Goal: Information Seeking & Learning: Check status

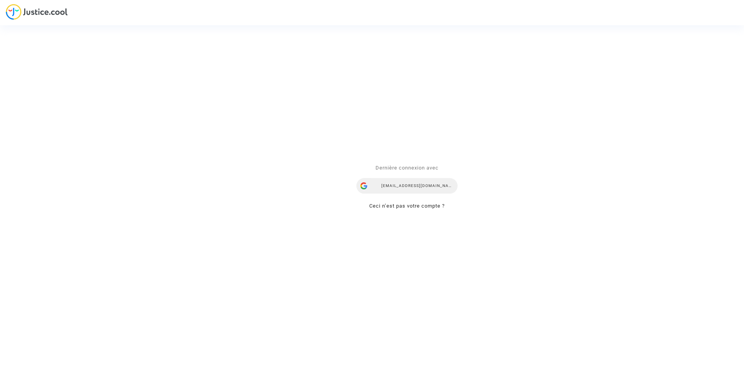
click at [399, 183] on div "ealvarez@reclamaciondevuelos.com" at bounding box center [406, 187] width 101 height 16
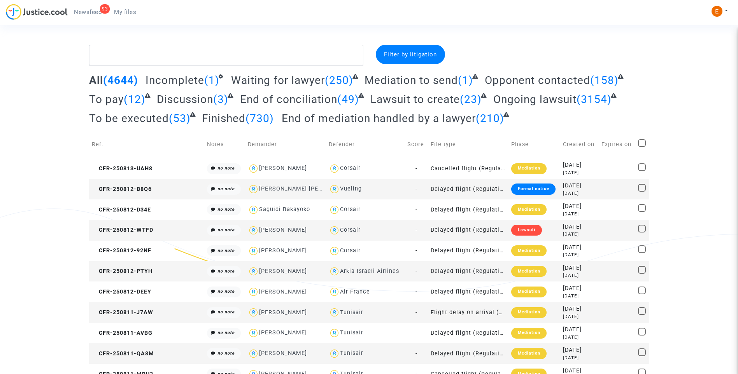
drag, startPoint x: 91, startPoint y: 14, endPoint x: 306, endPoint y: 29, distance: 215.4
click at [91, 14] on span "Newsfeed" at bounding box center [88, 12] width 28 height 7
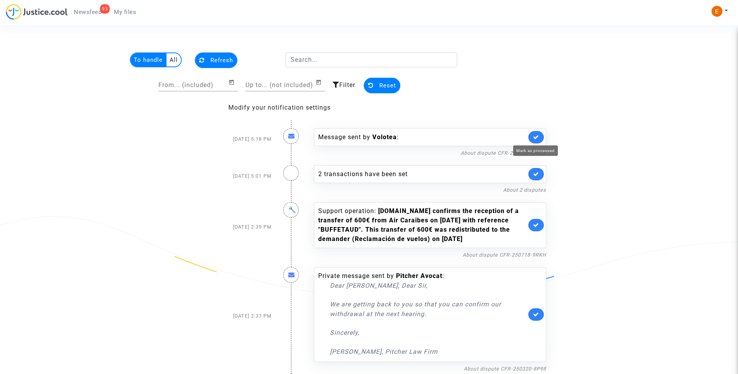
click at [536, 137] on icon at bounding box center [536, 137] width 6 height 6
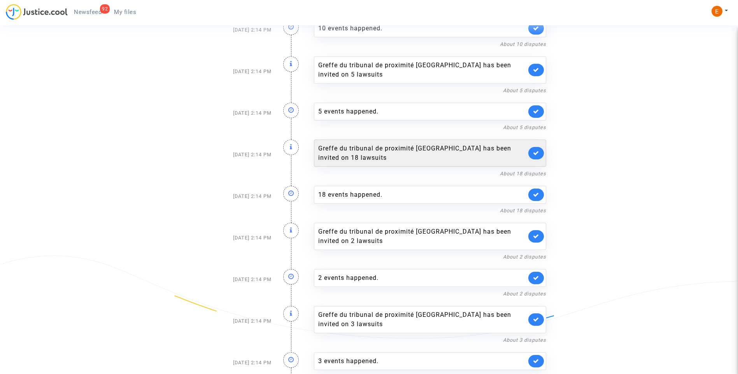
scroll to position [582, 0]
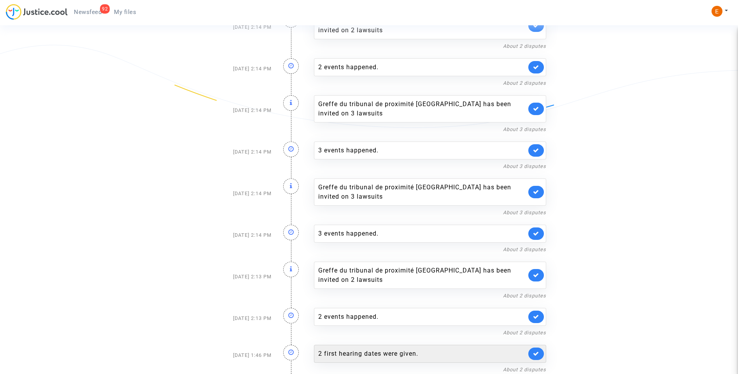
click at [394, 358] on div "2 first hearing dates were given." at bounding box center [422, 353] width 208 height 9
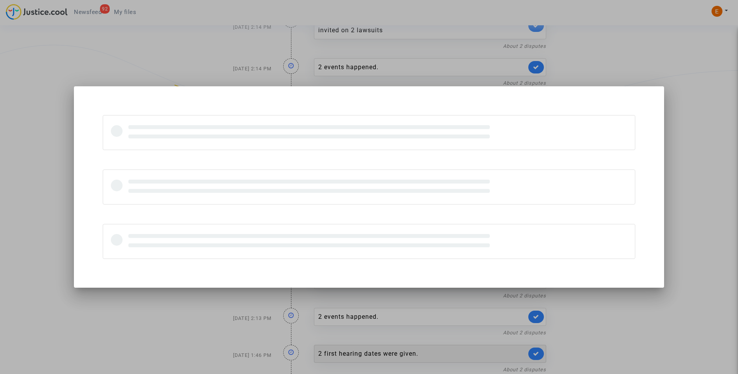
scroll to position [0, 0]
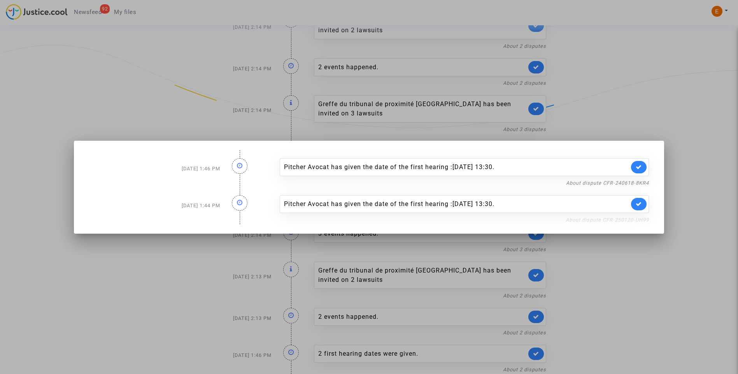
click at [644, 221] on link "About dispute CFR-250120-UH99" at bounding box center [607, 220] width 83 height 6
click at [638, 201] on icon at bounding box center [639, 204] width 6 height 6
click at [638, 185] on link "About dispute CFR-240618-8KR4" at bounding box center [607, 183] width 83 height 6
click at [645, 165] on link at bounding box center [639, 167] width 16 height 12
click at [642, 83] on div at bounding box center [369, 187] width 738 height 374
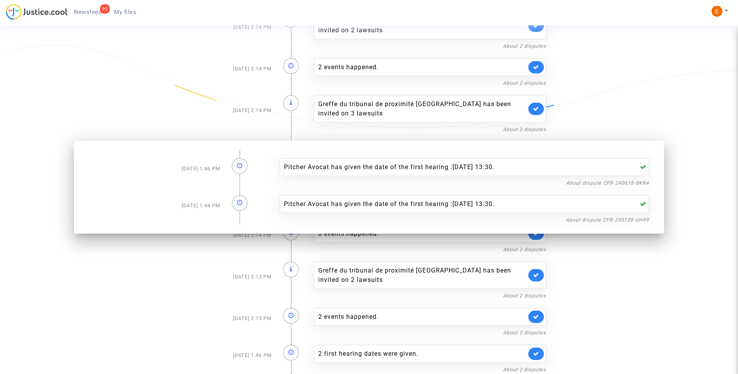
scroll to position [582, 0]
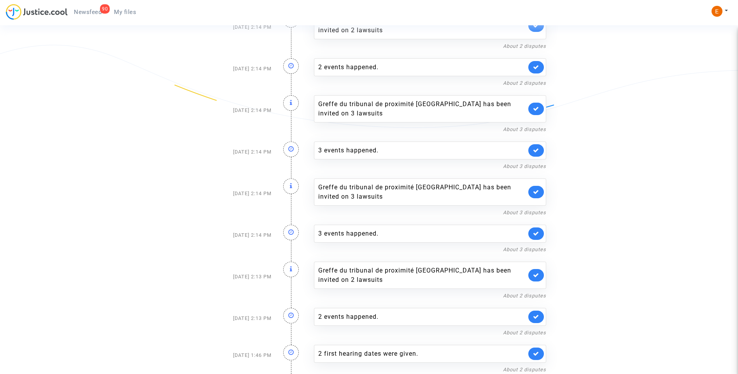
click at [119, 9] on span "My files" at bounding box center [125, 12] width 22 height 7
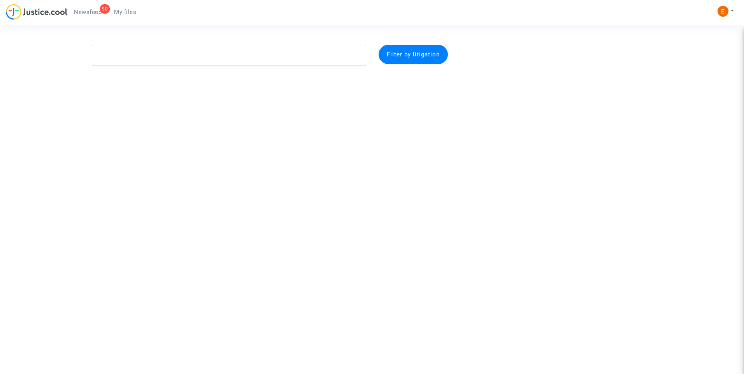
click at [93, 9] on span "Newsfeed" at bounding box center [88, 12] width 28 height 7
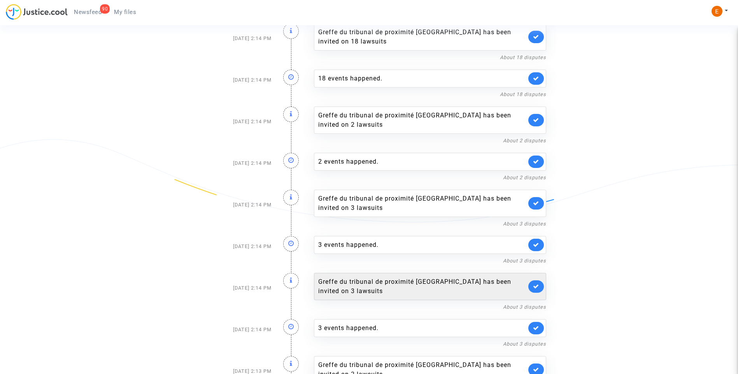
scroll to position [545, 0]
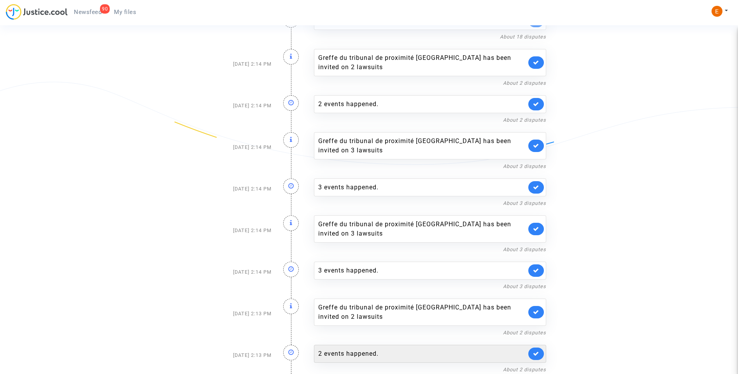
click at [367, 354] on div "2 events happened." at bounding box center [422, 353] width 208 height 9
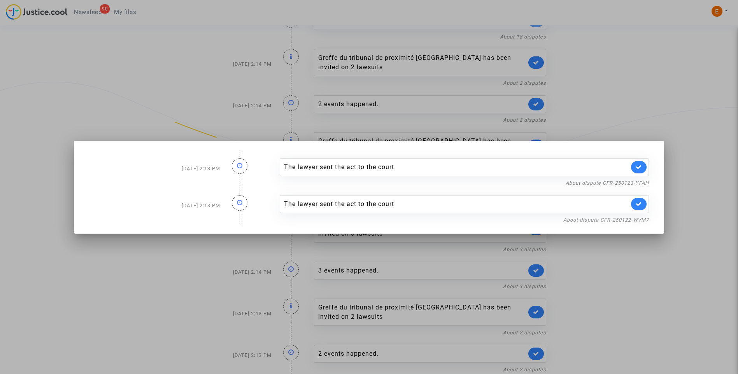
click at [676, 88] on div at bounding box center [369, 187] width 738 height 374
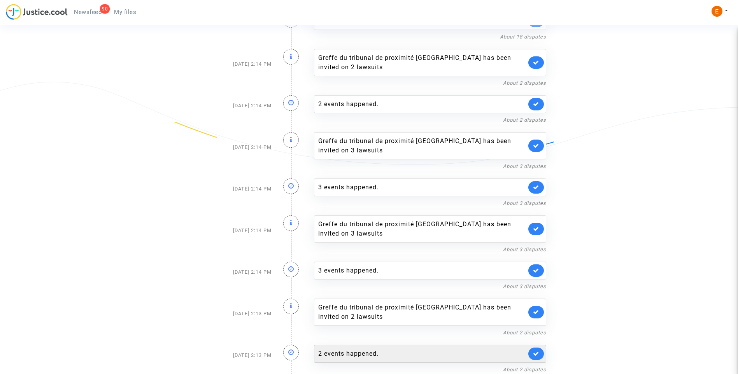
click at [537, 357] on link at bounding box center [536, 354] width 16 height 12
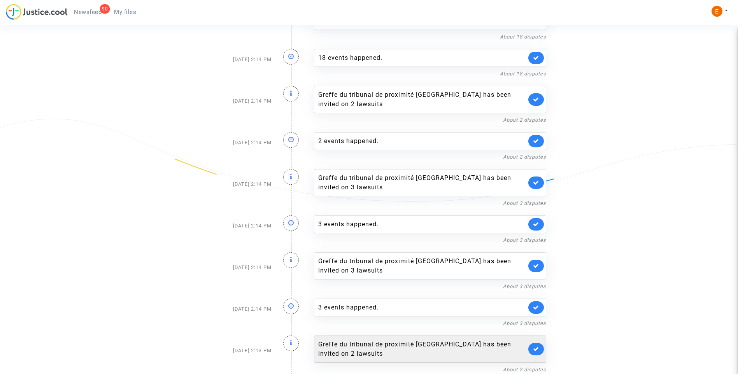
click at [541, 349] on link at bounding box center [536, 349] width 16 height 12
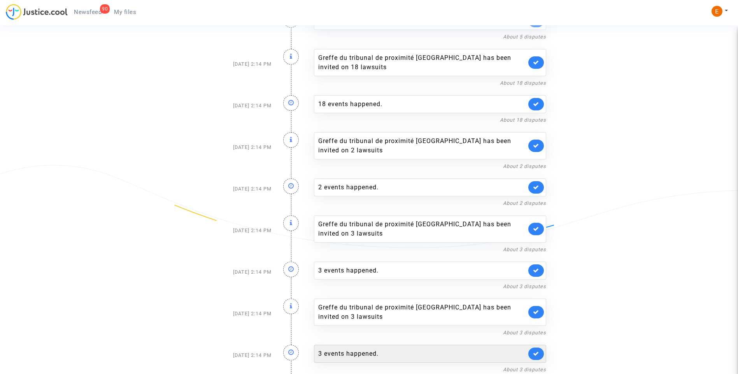
scroll to position [462, 0]
click at [355, 359] on div "3 events happened." at bounding box center [430, 354] width 232 height 18
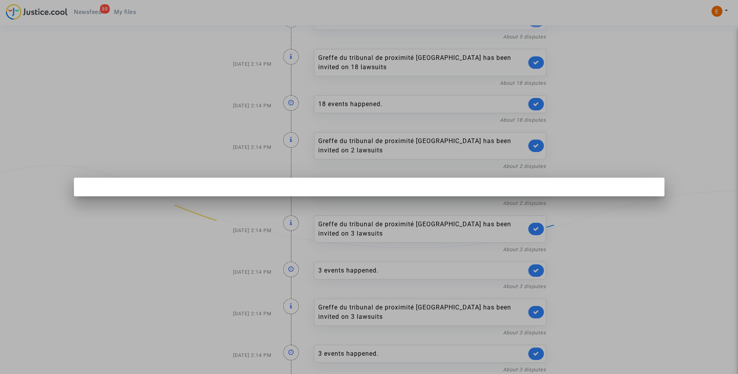
scroll to position [0, 0]
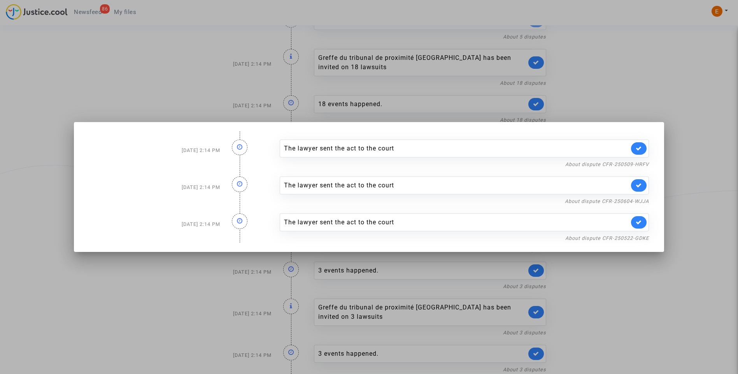
click at [655, 72] on div at bounding box center [369, 187] width 738 height 374
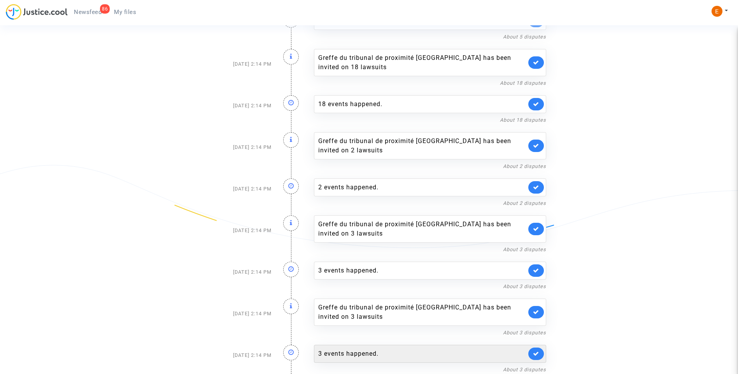
click at [541, 355] on link at bounding box center [536, 354] width 16 height 12
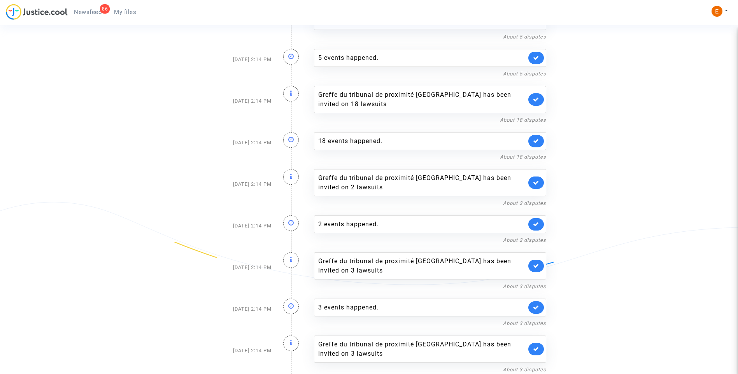
scroll to position [425, 0]
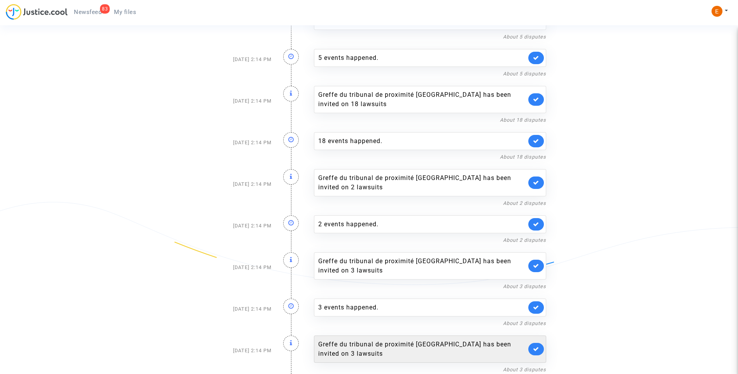
click at [540, 355] on div "Greffe du tribunal de proximité d'Ivry-sur-Seine has been invited on 3 lawsuits" at bounding box center [430, 349] width 232 height 27
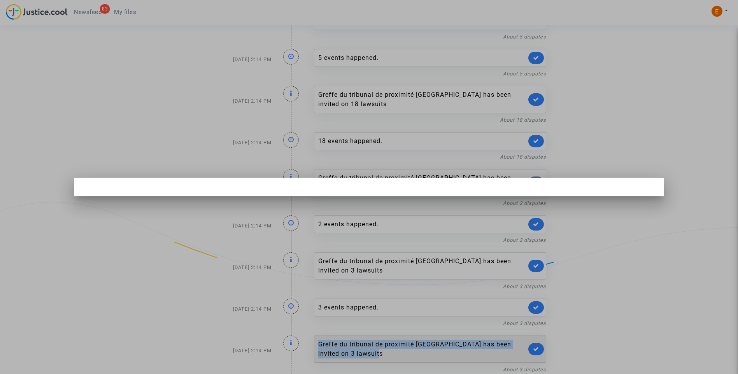
scroll to position [0, 0]
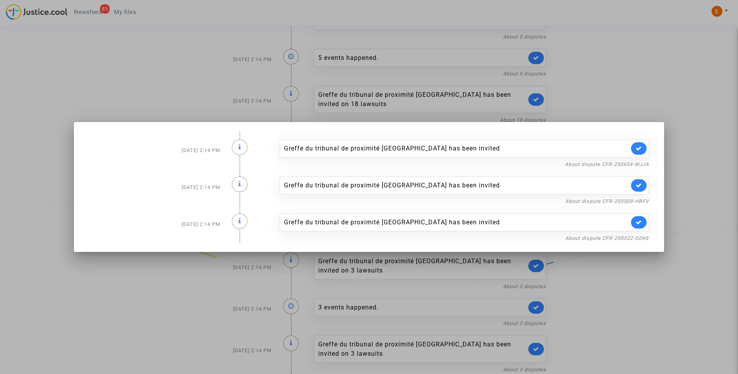
drag, startPoint x: 540, startPoint y: 355, endPoint x: 587, endPoint y: 328, distance: 54.0
click at [613, 316] on div at bounding box center [369, 187] width 738 height 374
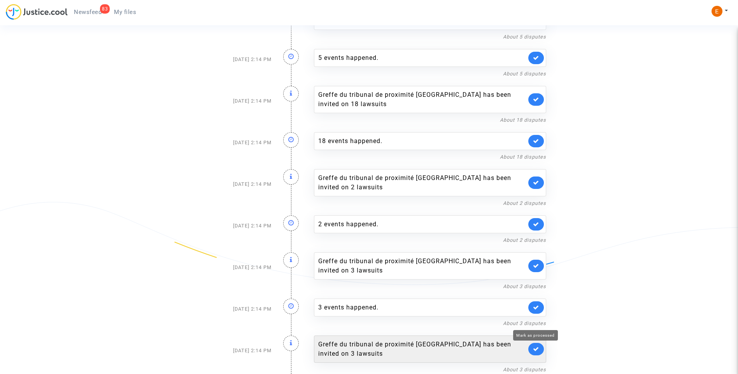
click at [538, 348] on icon at bounding box center [536, 349] width 6 height 6
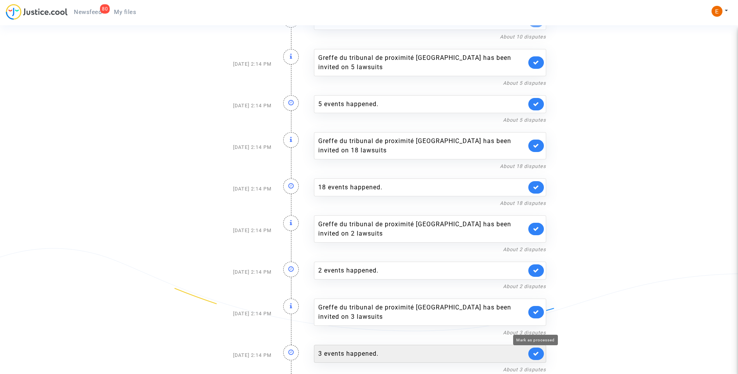
click at [535, 356] on icon at bounding box center [536, 354] width 6 height 6
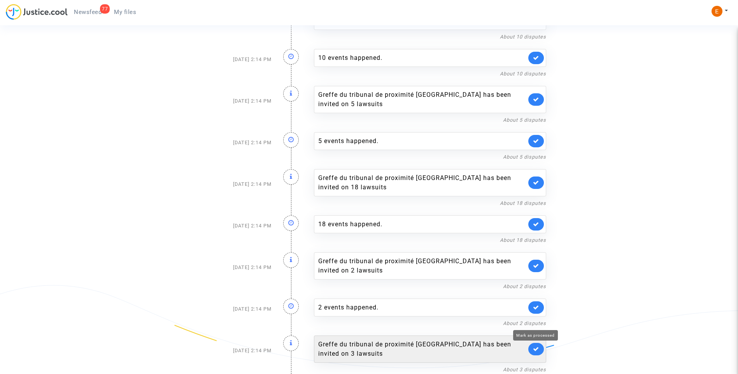
click at [537, 348] on icon at bounding box center [536, 349] width 6 height 6
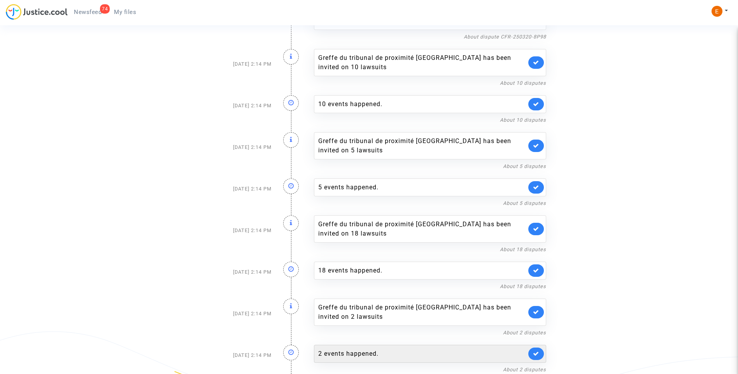
click at [539, 349] on link at bounding box center [536, 354] width 16 height 12
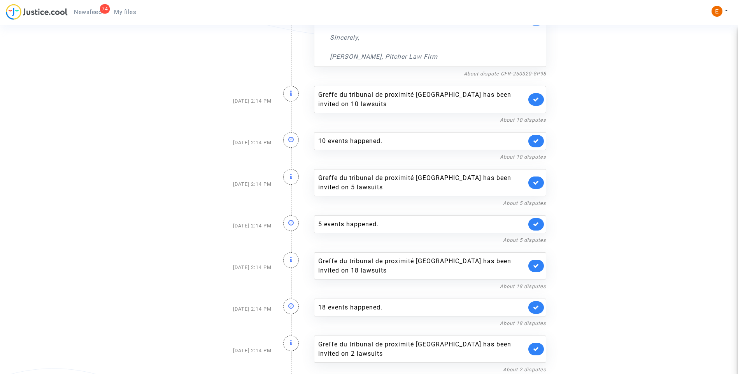
click at [539, 349] on link at bounding box center [536, 349] width 16 height 12
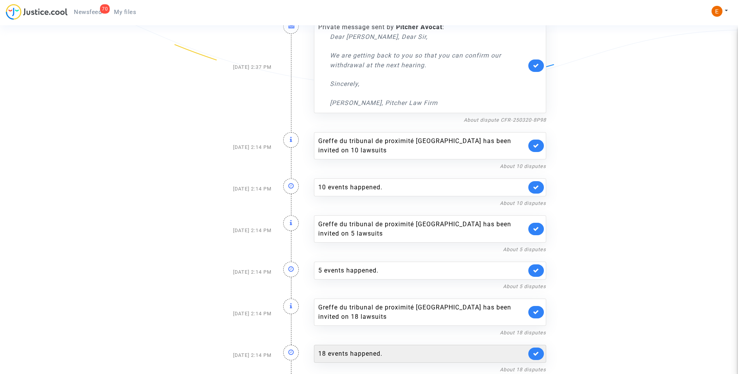
click at [370, 352] on div "18 events happened." at bounding box center [422, 353] width 208 height 9
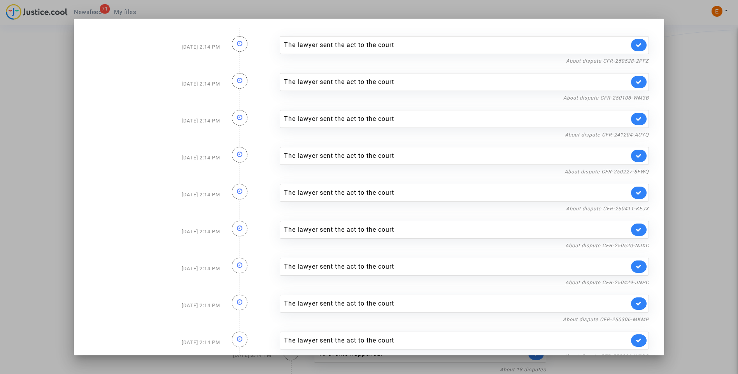
scroll to position [311, 0]
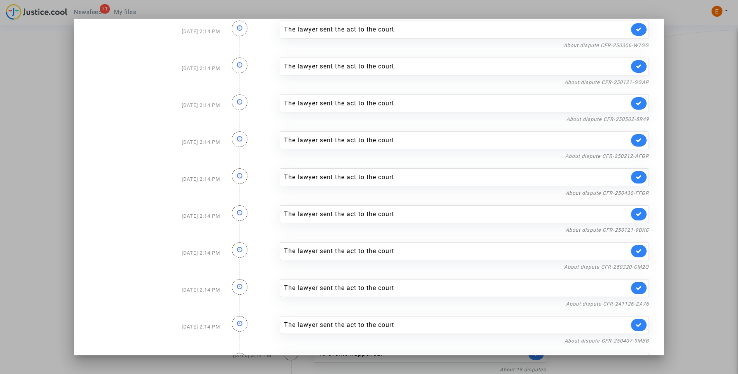
click at [722, 203] on div at bounding box center [369, 187] width 738 height 374
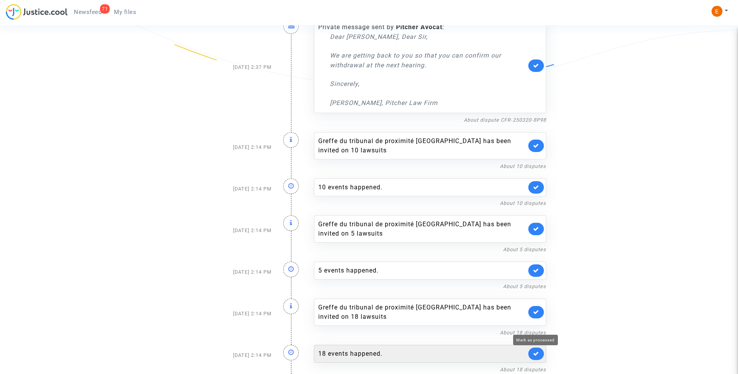
click at [537, 355] on icon at bounding box center [536, 354] width 6 height 6
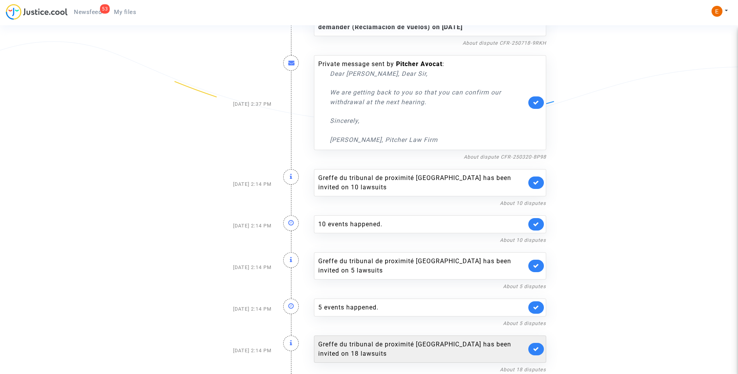
click at [538, 354] on link at bounding box center [536, 349] width 16 height 12
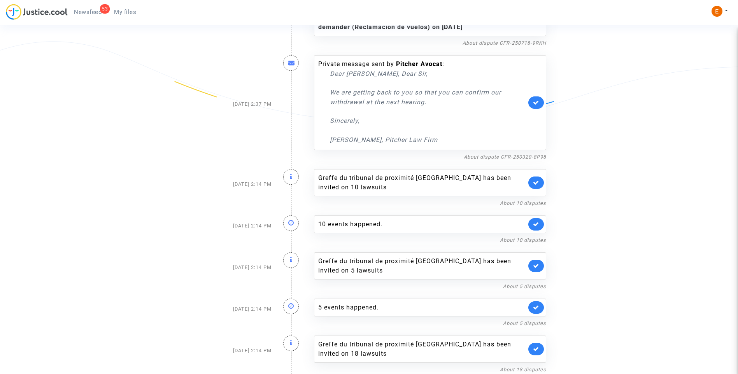
scroll to position [129, 0]
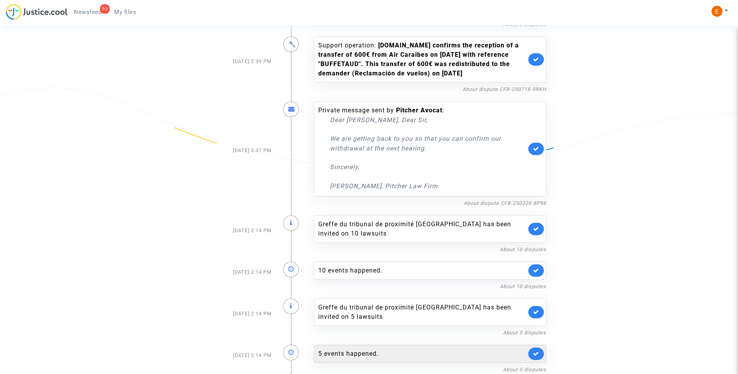
click at [347, 354] on div "5 events happened." at bounding box center [422, 353] width 208 height 9
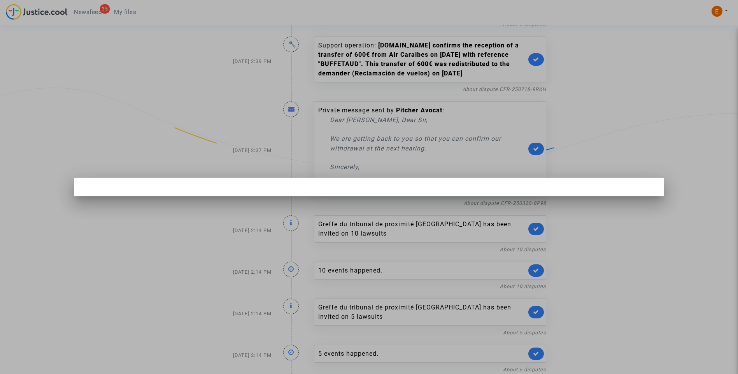
scroll to position [0, 0]
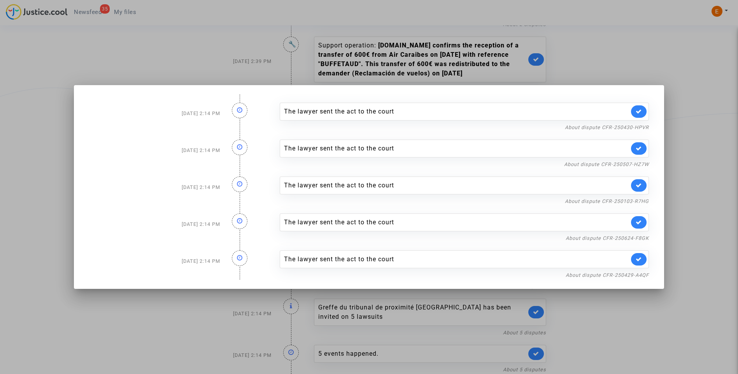
click at [632, 44] on div at bounding box center [369, 187] width 738 height 374
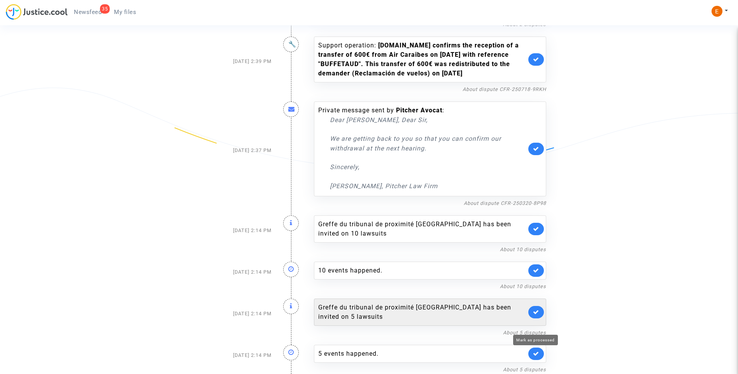
click at [535, 350] on link at bounding box center [536, 354] width 16 height 12
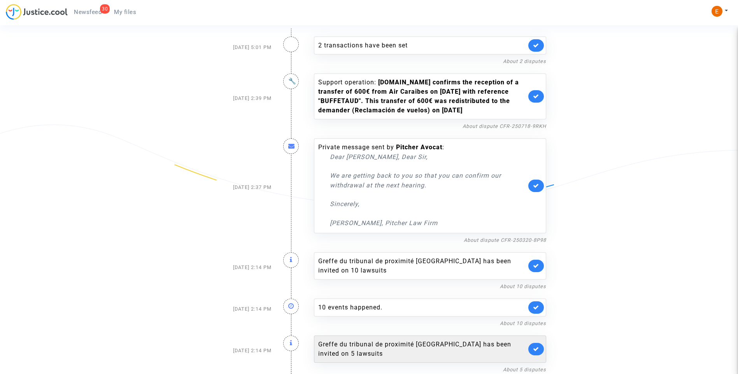
click at [539, 354] on link at bounding box center [536, 349] width 16 height 12
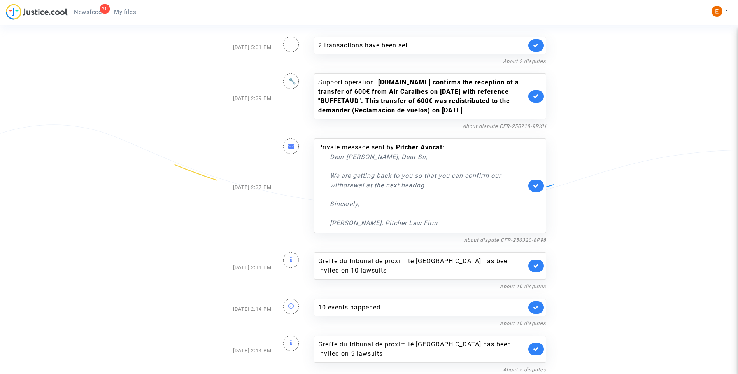
scroll to position [46, 0]
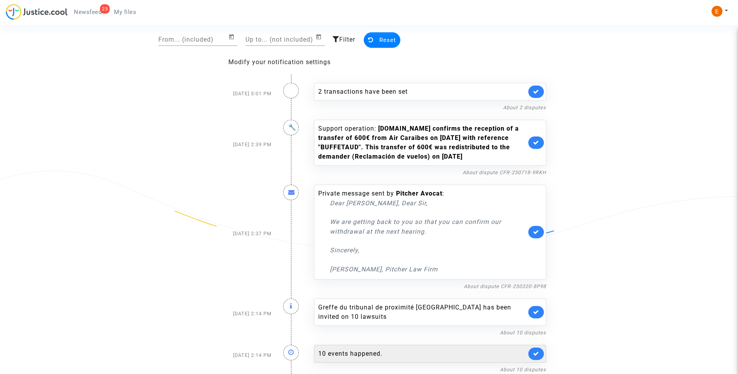
click at [353, 354] on div "10 events happened." at bounding box center [422, 353] width 208 height 9
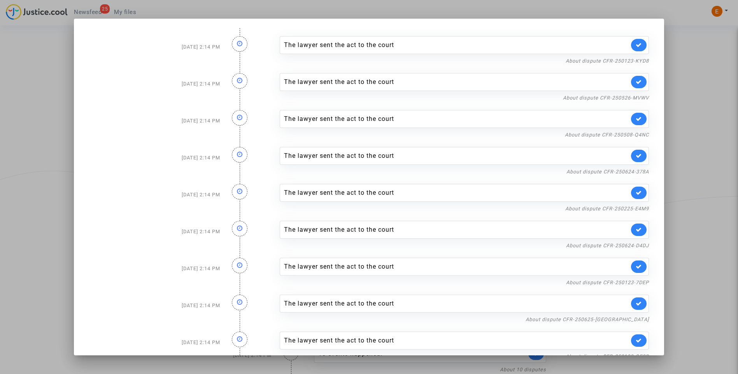
click at [690, 132] on div at bounding box center [369, 187] width 738 height 374
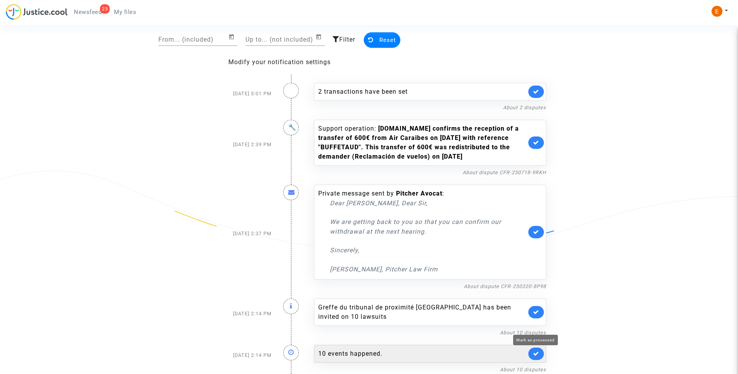
drag, startPoint x: 534, startPoint y: 355, endPoint x: 541, endPoint y: 358, distance: 7.0
click at [534, 355] on icon at bounding box center [536, 354] width 6 height 6
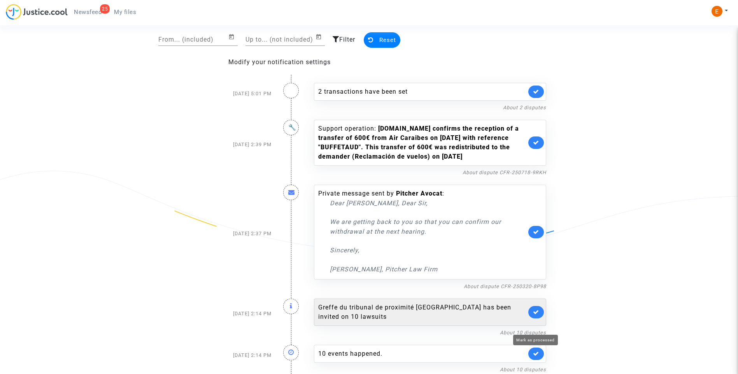
scroll to position [9, 0]
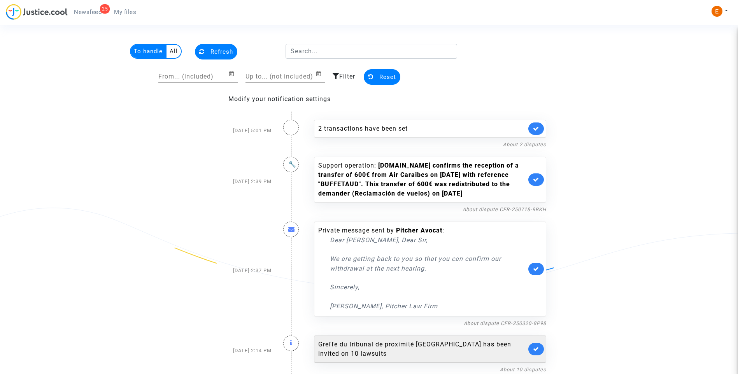
click at [537, 352] on link at bounding box center [536, 349] width 16 height 12
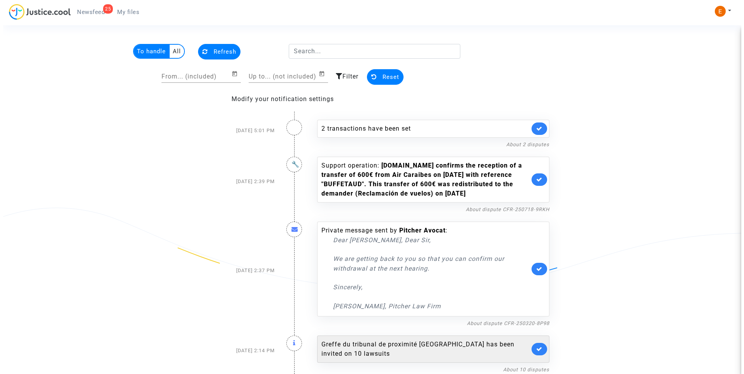
scroll to position [0, 0]
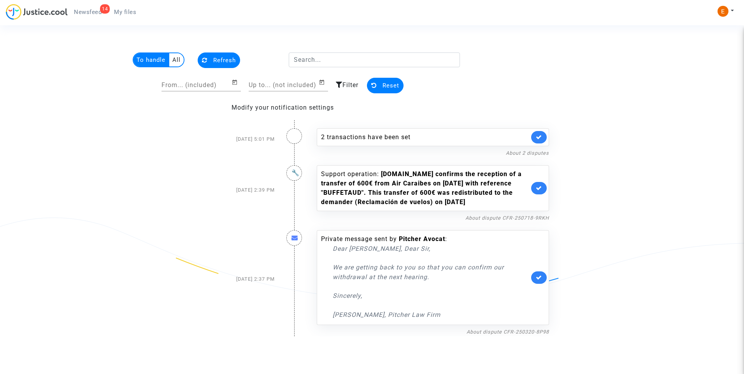
click at [130, 11] on span "My files" at bounding box center [125, 12] width 22 height 7
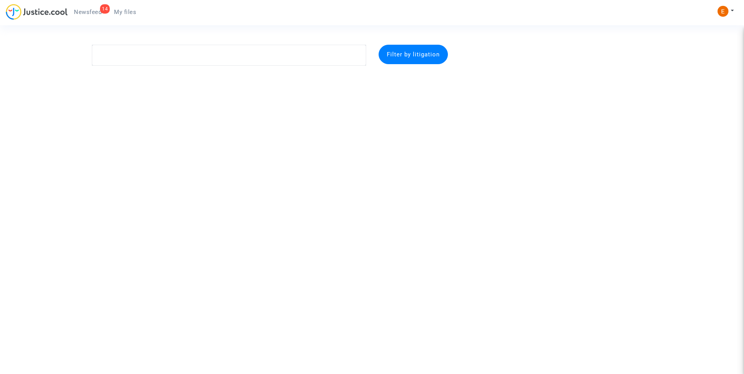
click at [95, 11] on span "Newsfeed" at bounding box center [88, 12] width 28 height 7
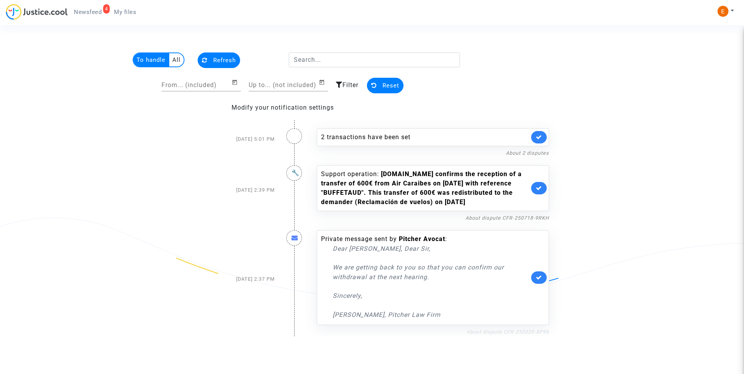
click at [499, 334] on link "About dispute CFR-250320-8P98" at bounding box center [508, 332] width 83 height 6
drag, startPoint x: 541, startPoint y: 282, endPoint x: 517, endPoint y: 270, distance: 26.6
click at [541, 281] on link at bounding box center [539, 278] width 16 height 12
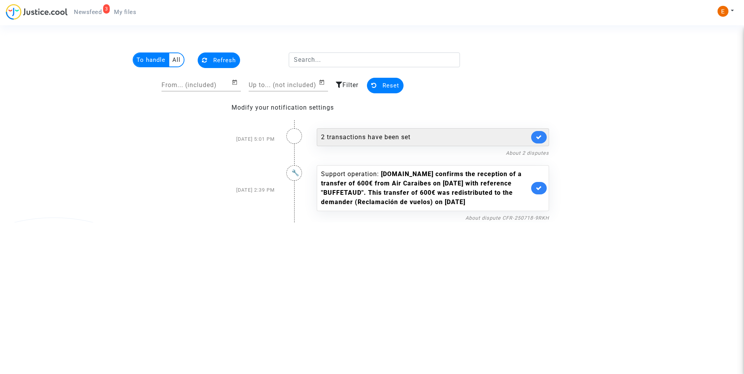
click at [392, 141] on div "2 transactions have been set" at bounding box center [425, 137] width 208 height 9
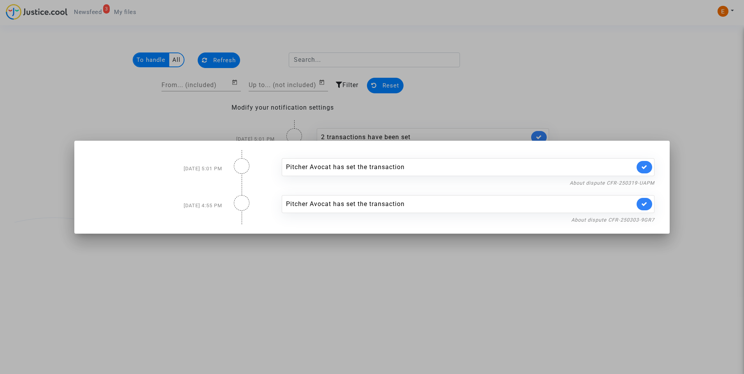
click at [459, 75] on div at bounding box center [372, 187] width 744 height 374
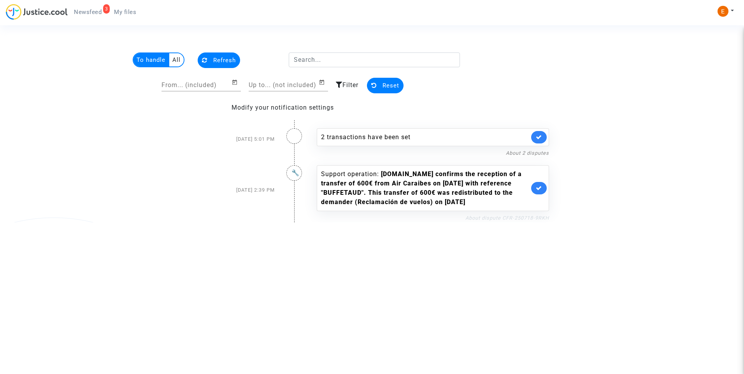
click at [513, 220] on link "About dispute CFR-250718-9RKH" at bounding box center [507, 218] width 84 height 6
click at [540, 190] on link at bounding box center [539, 188] width 16 height 12
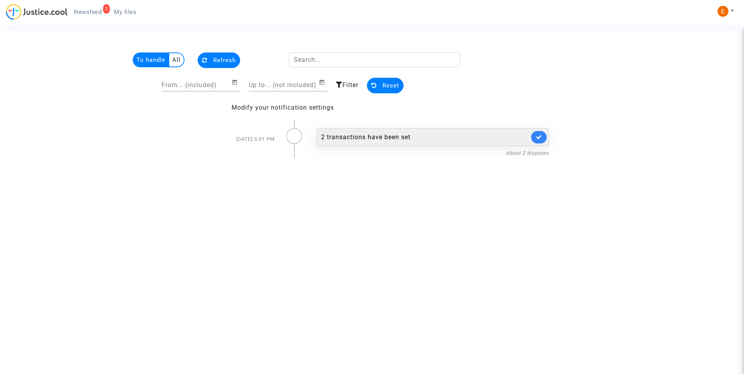
click at [395, 145] on div "2 transactions have been set" at bounding box center [433, 137] width 232 height 18
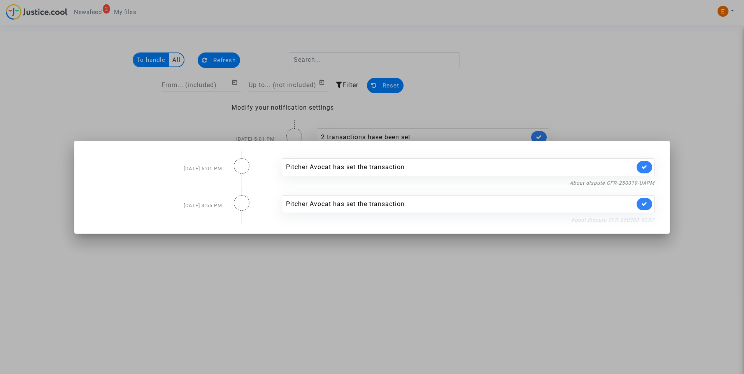
click at [631, 218] on link "About dispute CFR-250303-9GR7" at bounding box center [612, 220] width 83 height 6
click at [649, 202] on link at bounding box center [645, 204] width 16 height 12
click at [644, 184] on link "About dispute CFR-250319-UAPM" at bounding box center [612, 183] width 85 height 6
click at [650, 170] on link at bounding box center [645, 167] width 16 height 12
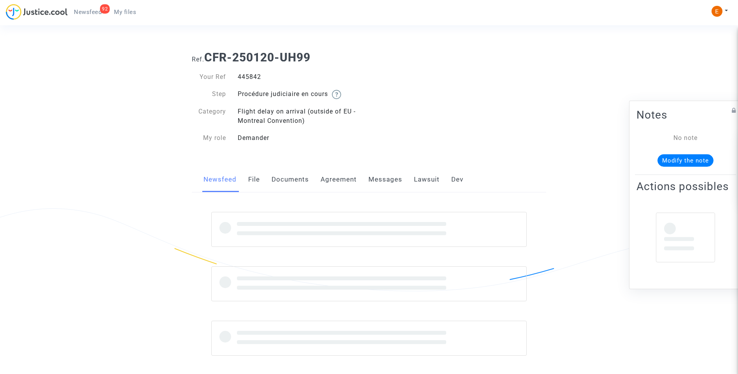
click at [256, 77] on div "445842" at bounding box center [300, 76] width 137 height 9
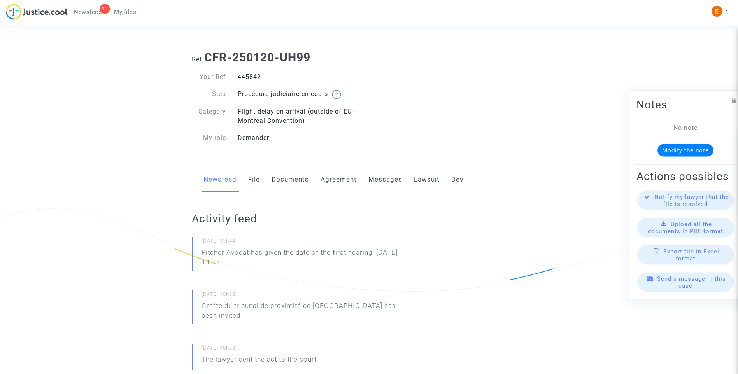
click at [256, 77] on div "445842" at bounding box center [300, 76] width 137 height 9
copy div "445842"
drag, startPoint x: 287, startPoint y: 262, endPoint x: 195, endPoint y: 250, distance: 92.6
click at [195, 250] on div "18/08/2025 - 13h44 Pitcher Avocat has given the date of the first hearing :Nov …" at bounding box center [298, 258] width 213 height 42
drag, startPoint x: 195, startPoint y: 250, endPoint x: 223, endPoint y: 253, distance: 28.6
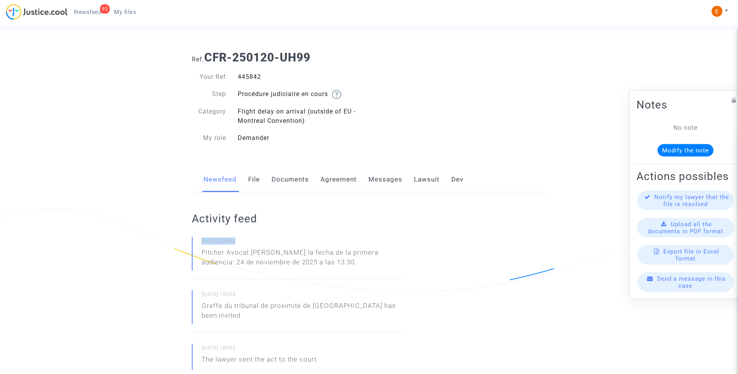
click at [298, 265] on p "Pitcher Avocat ha dado la fecha de la primera audiencia: 24 de noviembre de 202…" at bounding box center [303, 259] width 203 height 23
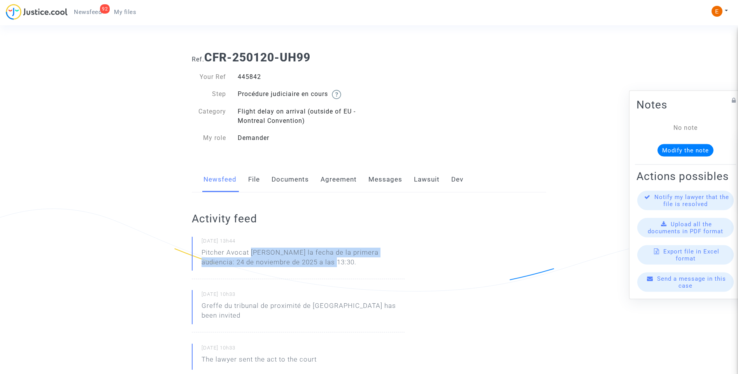
drag, startPoint x: 251, startPoint y: 251, endPoint x: 313, endPoint y: 262, distance: 63.2
click at [313, 262] on p "Pitcher Avocat ha dado la fecha de la primera audiencia: 24 de noviembre de 202…" at bounding box center [303, 259] width 203 height 23
drag, startPoint x: 313, startPoint y: 262, endPoint x: 294, endPoint y: 262, distance: 19.1
copy p "ha dado la fecha de la primera audiencia: 24 de noviembre de 2025 a las 13:30."
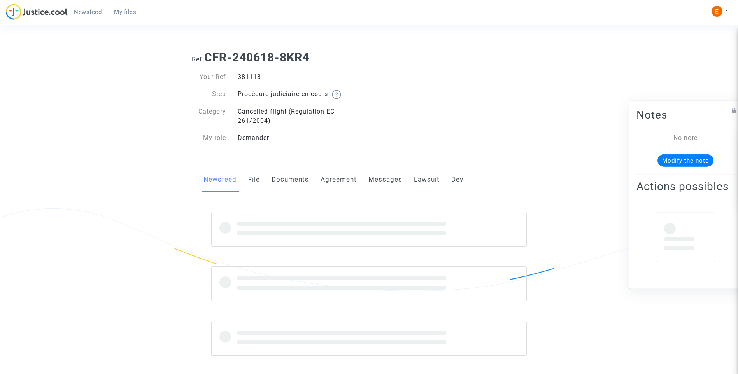
click at [252, 75] on div "381118" at bounding box center [300, 76] width 137 height 9
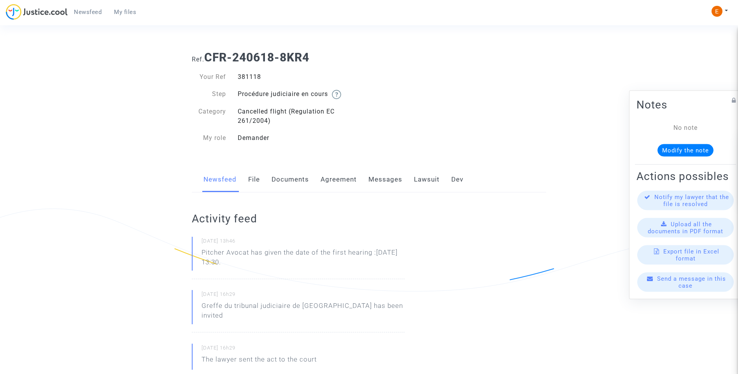
click at [252, 75] on div "381118" at bounding box center [300, 76] width 137 height 9
copy div "381118"
drag, startPoint x: 291, startPoint y: 269, endPoint x: 193, endPoint y: 255, distance: 99.1
click at [193, 255] on div "[DATE] 13h46 Pitcher Avocat has given the date of the first hearing :[DATE] 13:…" at bounding box center [298, 258] width 213 height 42
drag, startPoint x: 193, startPoint y: 255, endPoint x: 205, endPoint y: 255, distance: 12.1
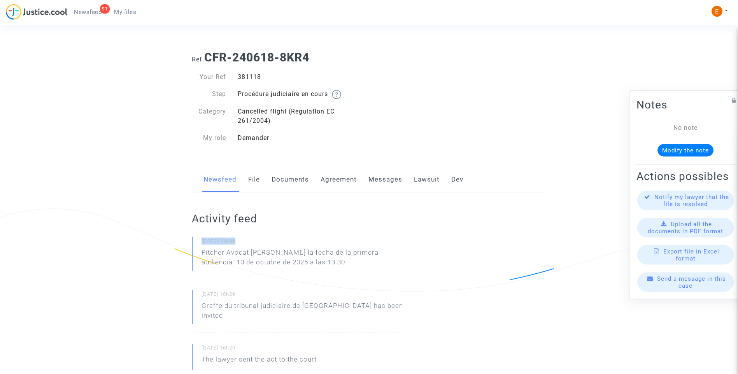
click at [332, 264] on p "Pitcher Avocat [PERSON_NAME] la fecha de la primera audiencia: 10 de octubre de…" at bounding box center [303, 259] width 203 height 23
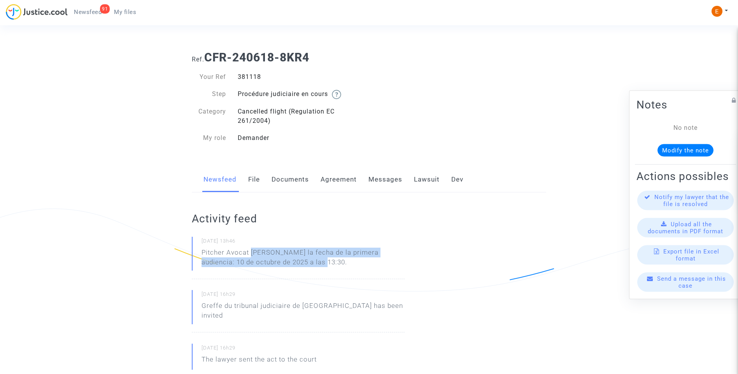
drag, startPoint x: 340, startPoint y: 269, endPoint x: 251, endPoint y: 251, distance: 90.9
click at [251, 251] on p "Pitcher Avocat ha dado la fecha de la primera audiencia: 10 de octubre de 2025 …" at bounding box center [303, 259] width 203 height 23
copy p "ha dado la fecha de la primera audiencia: 10 de octubre de 2025 a las 13:30."
click at [518, 136] on div "Ref. CFR-240618-8KR4 Your Ref 381118 Step Procédure judiciaire en cours Categor…" at bounding box center [369, 98] width 366 height 106
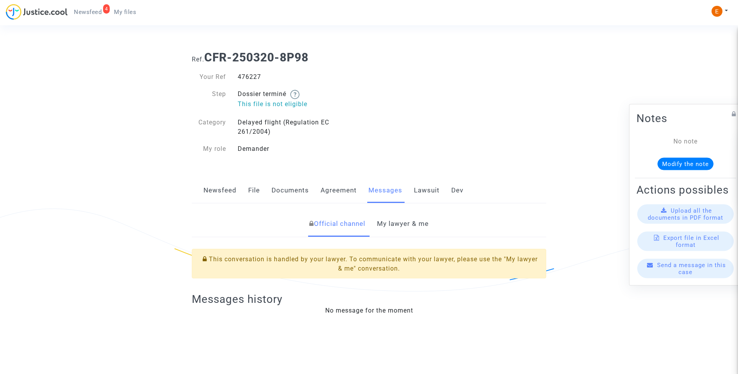
click at [384, 217] on link "My lawyer & me" at bounding box center [403, 224] width 52 height 26
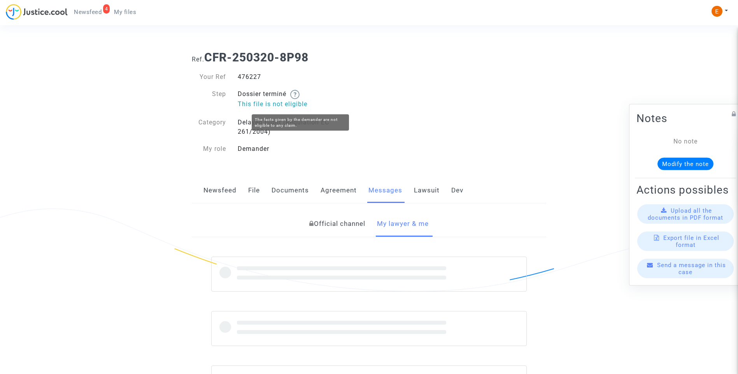
click at [252, 81] on div "476227" at bounding box center [300, 76] width 137 height 9
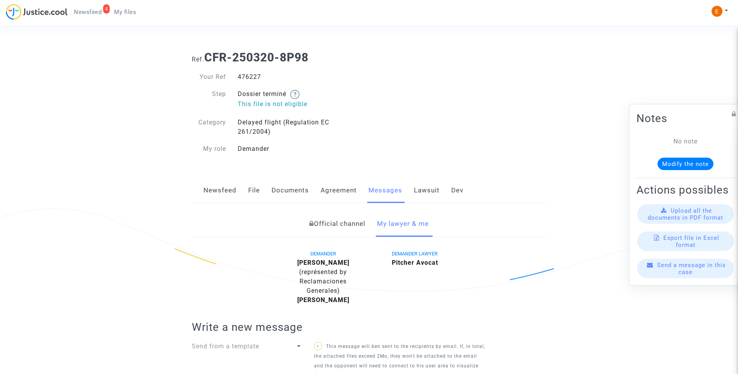
click at [253, 79] on div "476227" at bounding box center [300, 76] width 137 height 9
copy div "476227"
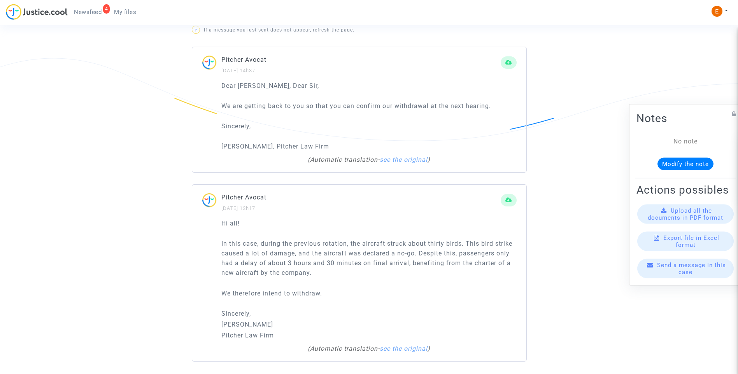
scroll to position [564, 0]
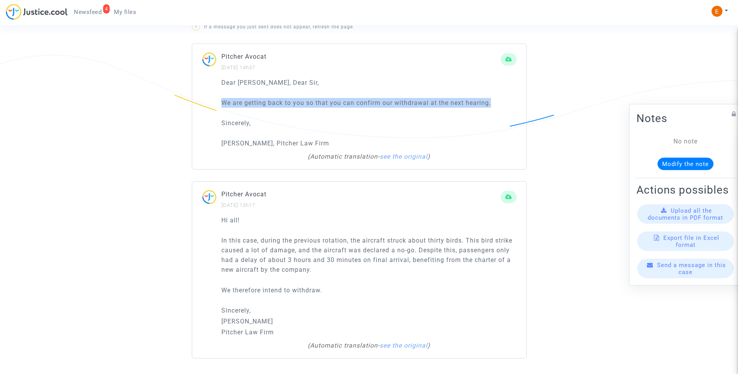
drag, startPoint x: 221, startPoint y: 103, endPoint x: 490, endPoint y: 104, distance: 269.7
click at [490, 104] on div "Dear Madam, Dear Sir, We are getting back to you so that you can confirm our wi…" at bounding box center [359, 124] width 334 height 92
drag, startPoint x: 490, startPoint y: 104, endPoint x: 485, endPoint y: 104, distance: 5.9
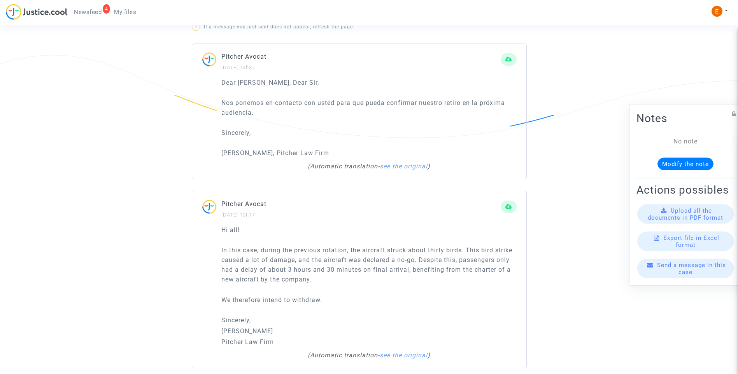
click at [351, 124] on div "Dear Madam, Dear Sir, Nos ponemos en contacto con usted para que pueda confirma…" at bounding box center [368, 118] width 295 height 81
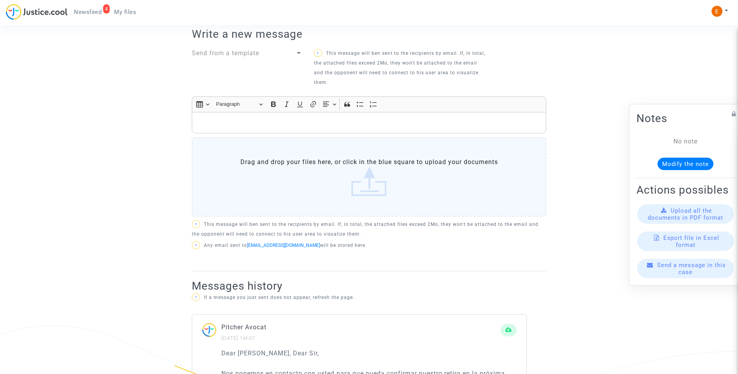
scroll to position [292, 0]
click at [249, 126] on p "Rich Text Editor, main" at bounding box center [369, 124] width 346 height 10
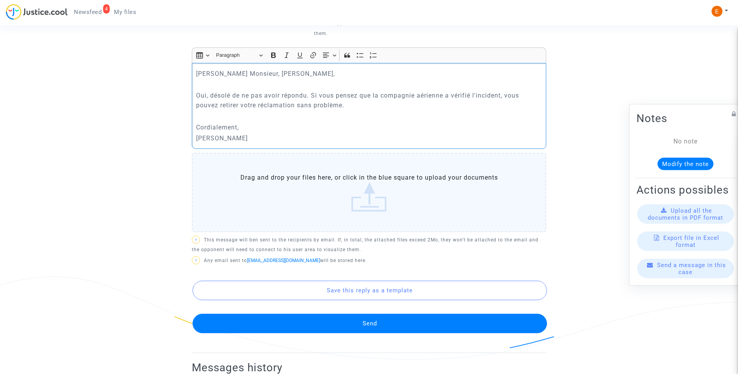
scroll to position [448, 0]
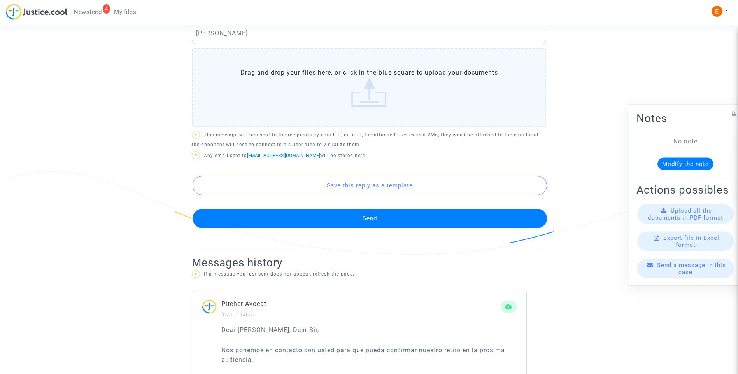
click at [399, 218] on button "Send" at bounding box center [370, 218] width 355 height 19
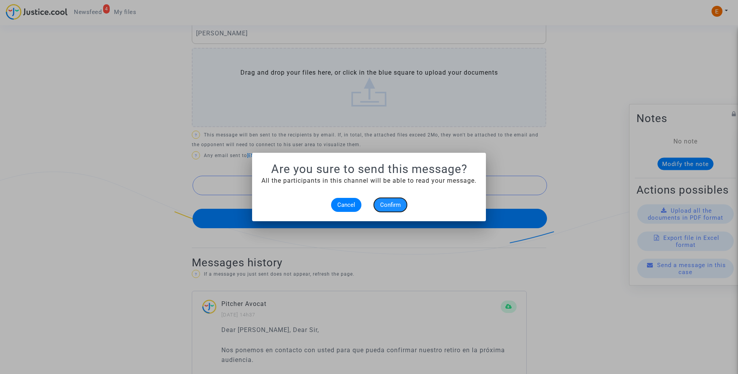
click at [400, 203] on span "Confirm" at bounding box center [390, 205] width 21 height 7
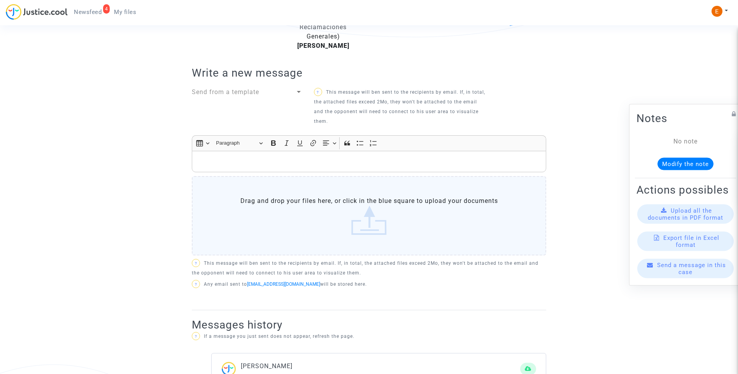
scroll to position [253, 0]
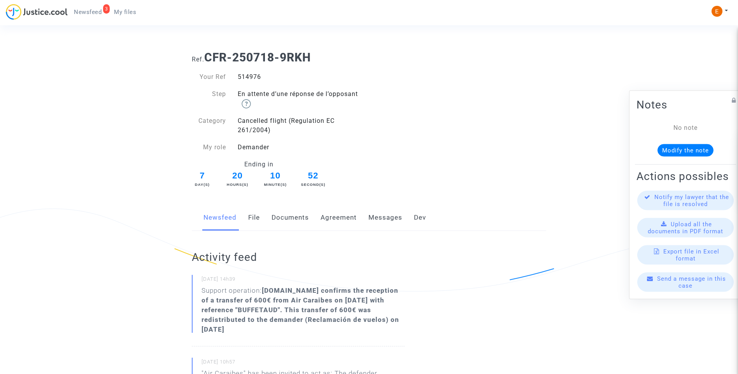
drag, startPoint x: 0, startPoint y: 0, endPoint x: 258, endPoint y: 79, distance: 269.6
click at [258, 79] on div "514976" at bounding box center [300, 76] width 137 height 9
copy div "514976"
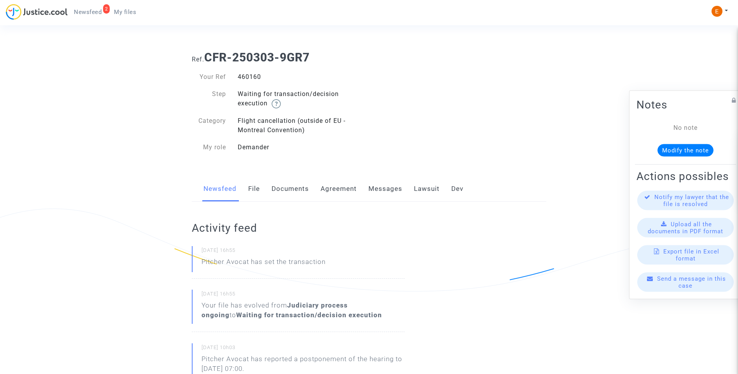
click at [248, 79] on div "460160" at bounding box center [300, 76] width 137 height 9
copy div "460160"
click at [255, 186] on link "File" at bounding box center [254, 189] width 12 height 26
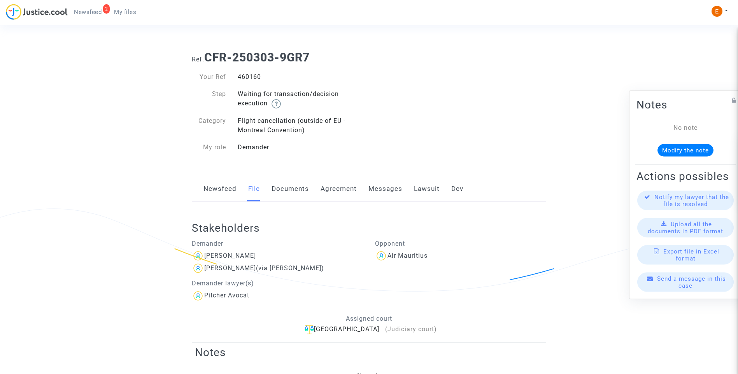
click at [384, 190] on link "Messages" at bounding box center [386, 189] width 34 height 26
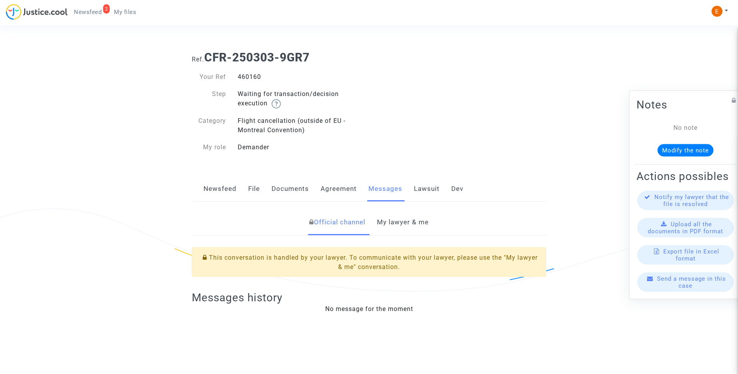
click at [425, 193] on link "Lawsuit" at bounding box center [427, 189] width 26 height 26
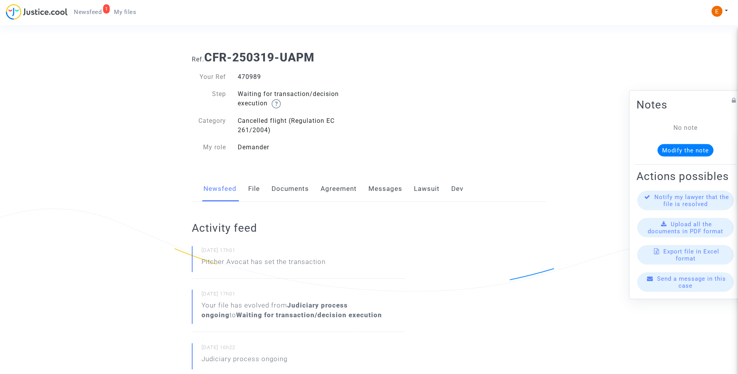
click at [253, 73] on div "470989" at bounding box center [300, 76] width 137 height 9
copy div "470989"
click at [430, 191] on link "Lawsuit" at bounding box center [427, 189] width 26 height 26
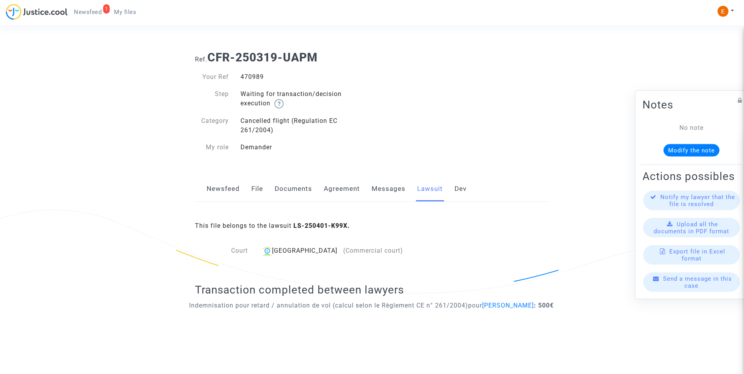
click at [226, 189] on link "Newsfeed" at bounding box center [223, 189] width 33 height 26
